Goal: Task Accomplishment & Management: Use online tool/utility

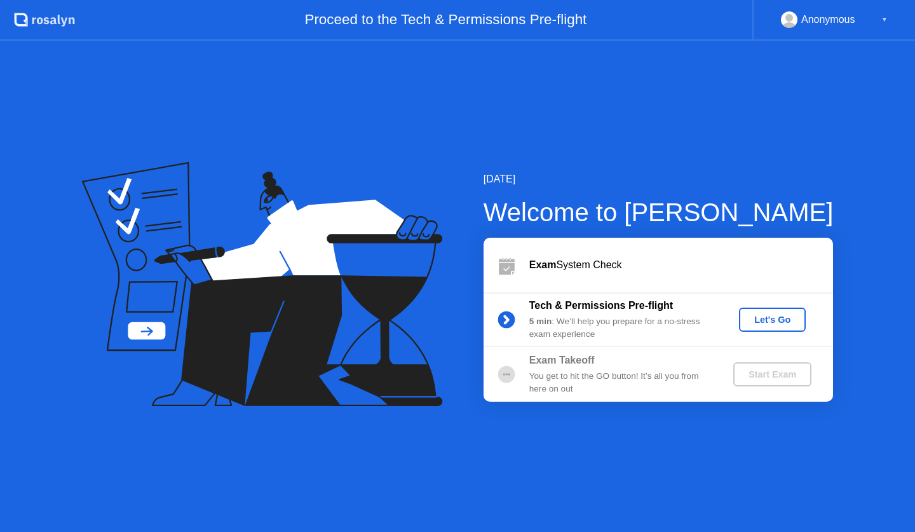
click at [770, 319] on div "Let's Go" at bounding box center [772, 320] width 57 height 10
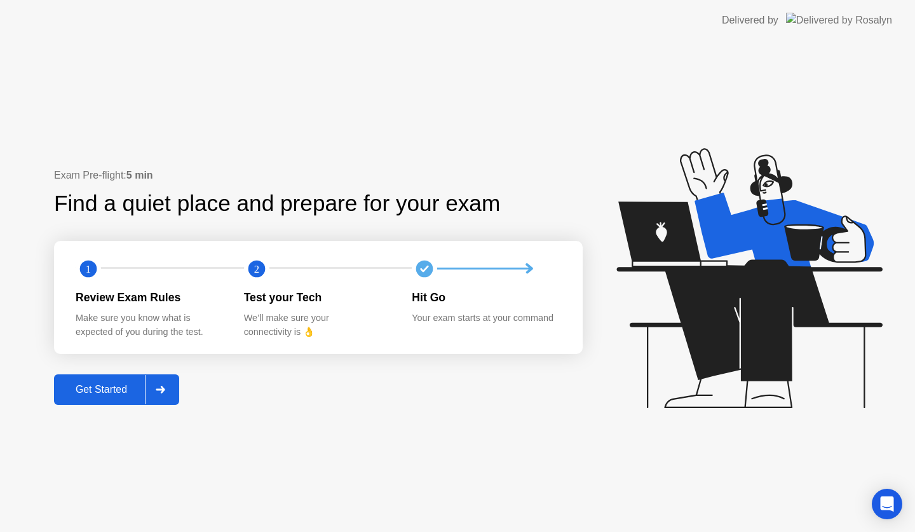
click at [113, 377] on button "Get Started" at bounding box center [116, 389] width 125 height 31
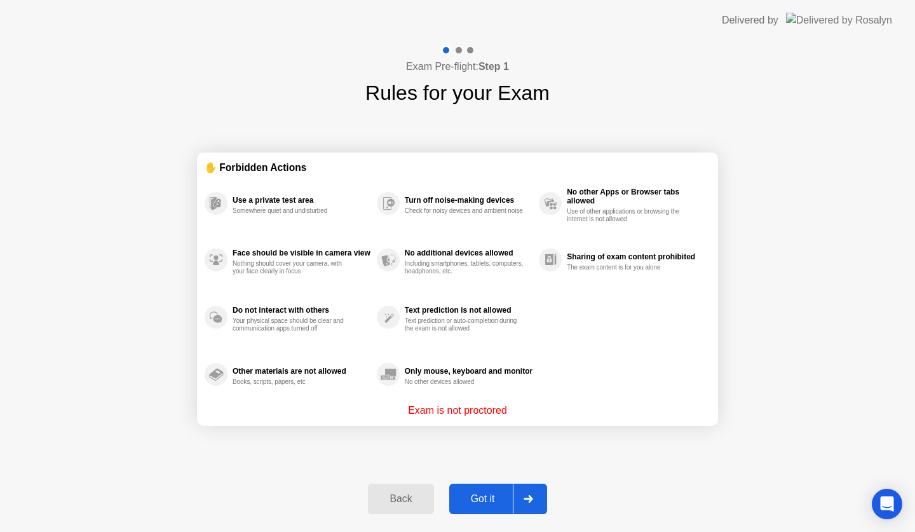
click at [489, 499] on div "Got it" at bounding box center [483, 498] width 60 height 11
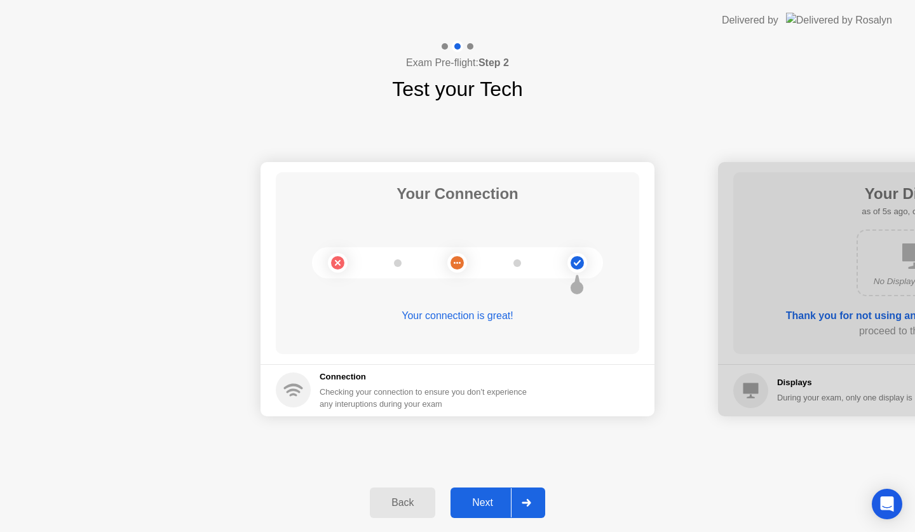
click at [481, 501] on div "Next" at bounding box center [482, 502] width 57 height 11
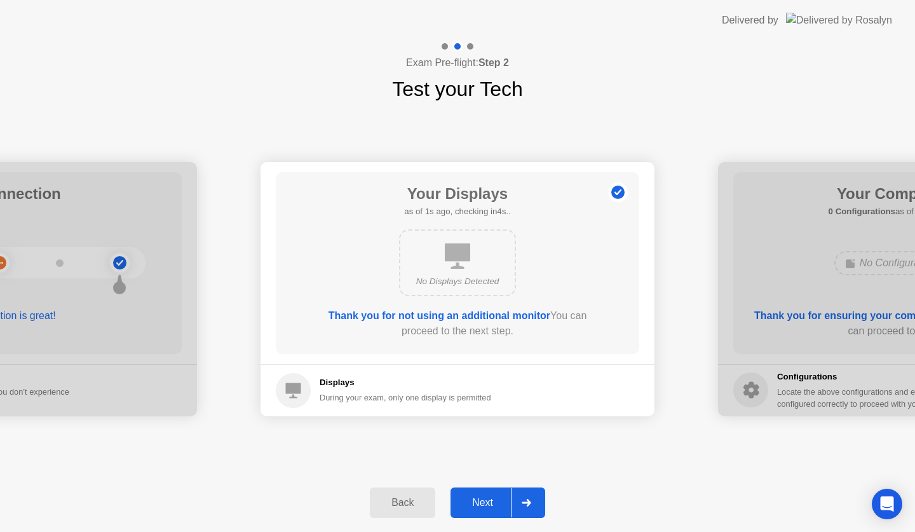
click at [480, 505] on div "Next" at bounding box center [482, 502] width 57 height 11
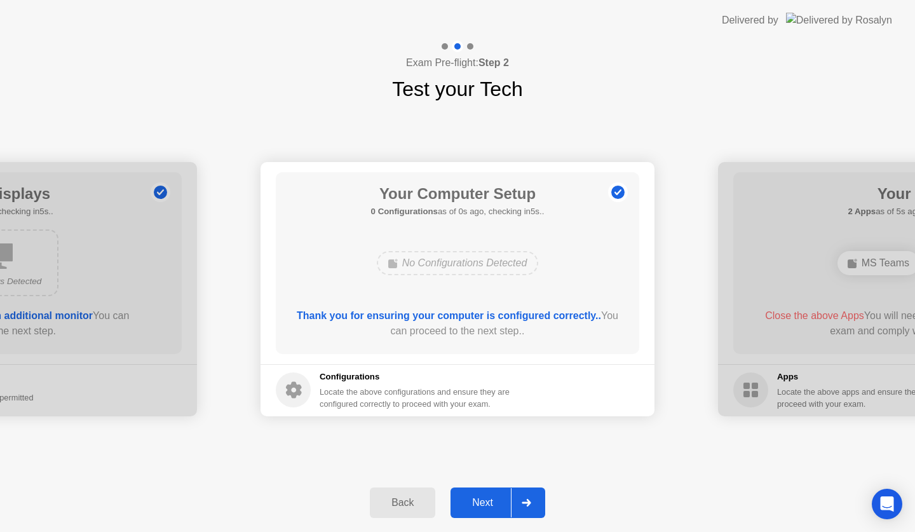
click at [480, 505] on div "Next" at bounding box center [482, 502] width 57 height 11
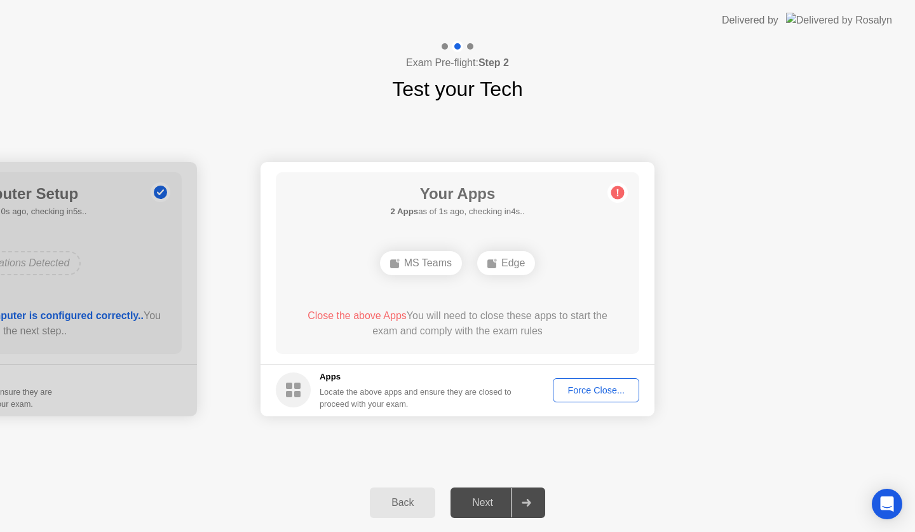
click at [590, 392] on div "Force Close..." at bounding box center [596, 390] width 78 height 10
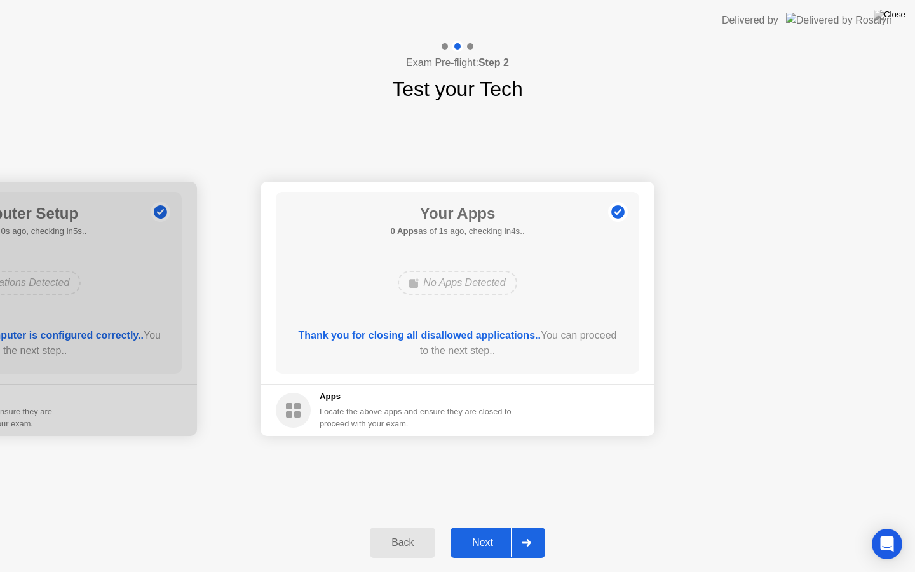
click at [491, 531] on div "Next" at bounding box center [482, 542] width 57 height 11
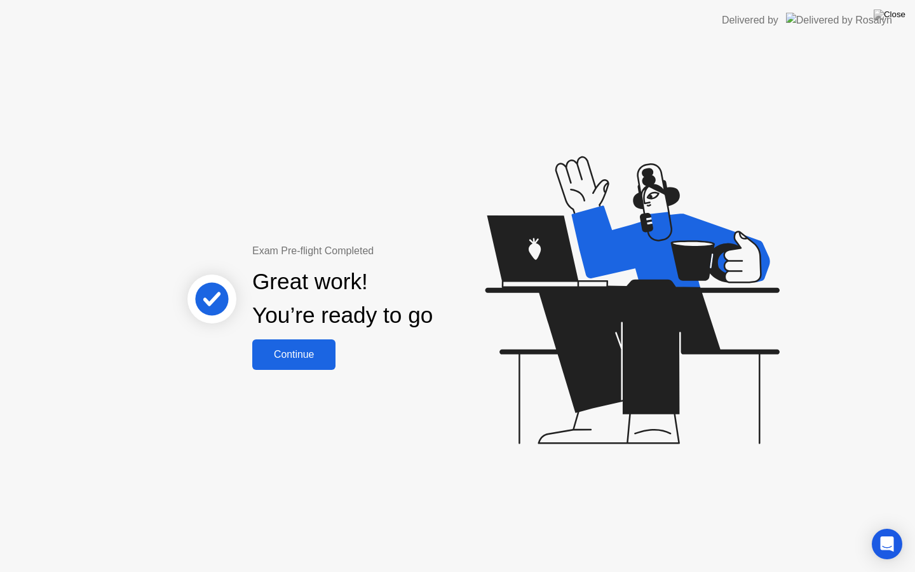
click at [299, 357] on div "Continue" at bounding box center [294, 354] width 76 height 11
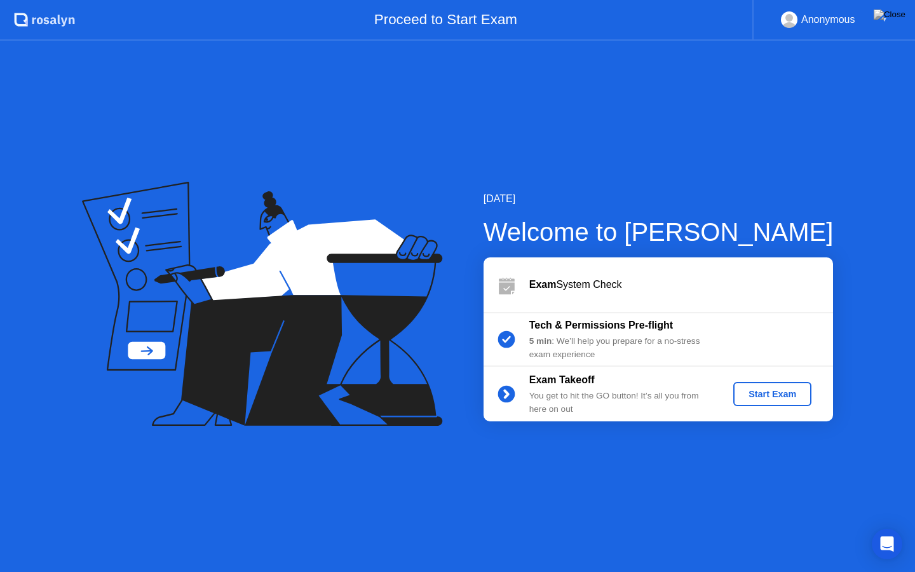
click at [767, 397] on div "Start Exam" at bounding box center [773, 394] width 68 height 10
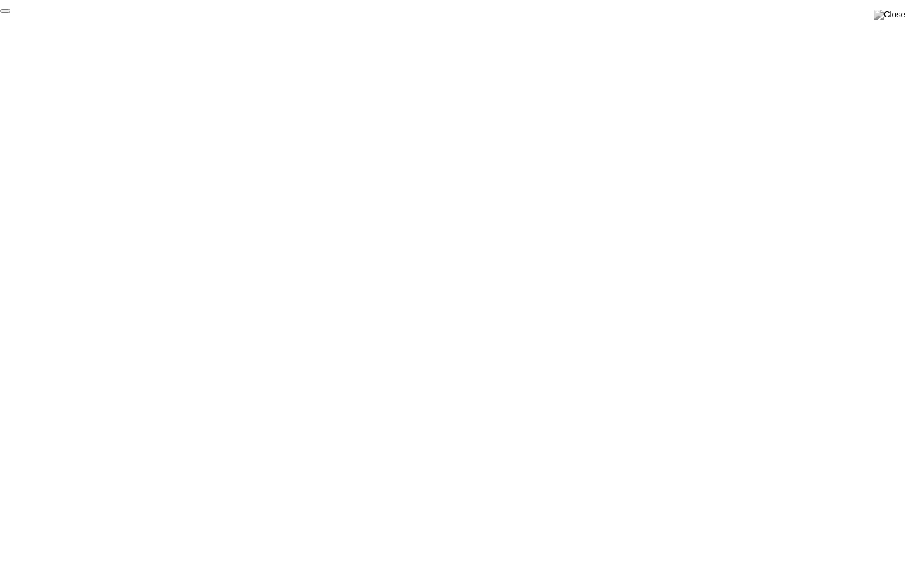
click div "End Proctoring Session"
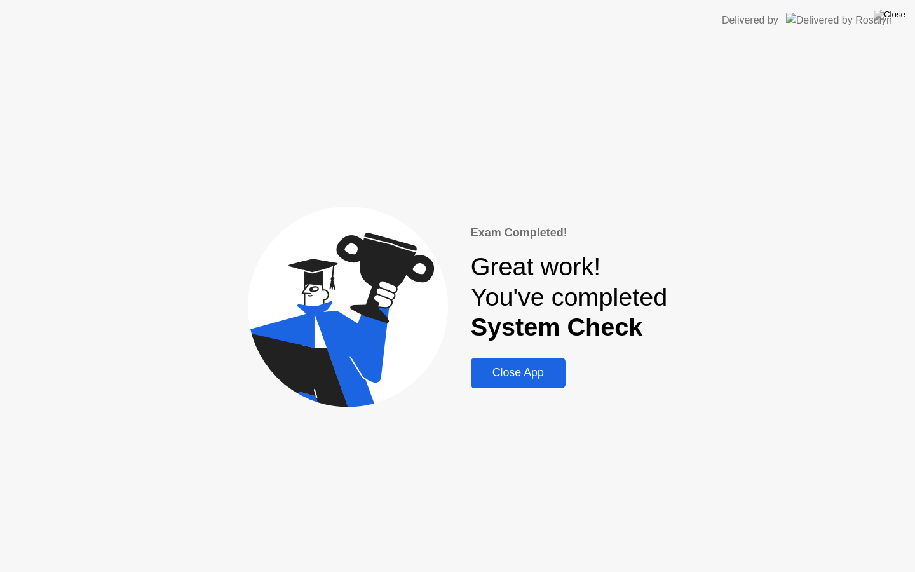
click at [508, 374] on div "Close App" at bounding box center [518, 372] width 87 height 13
